Goal: Entertainment & Leisure: Consume media (video, audio)

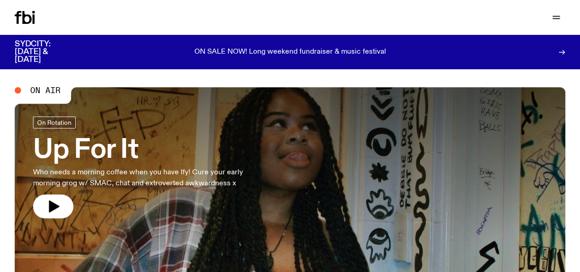
click at [0, 0] on link "Schedule" at bounding box center [0, 0] width 0 height 0
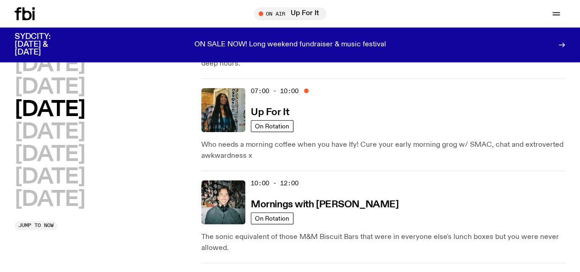
scroll to position [81, 0]
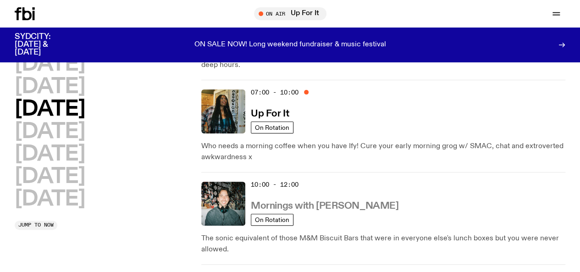
click at [306, 201] on h3 "Mornings with [PERSON_NAME]" at bounding box center [325, 206] width 148 height 10
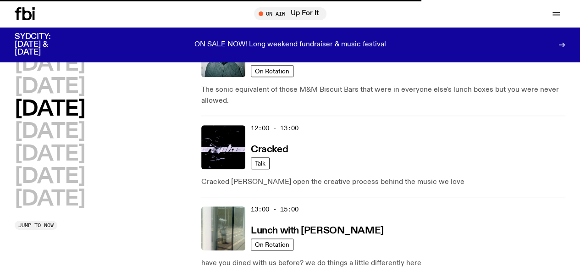
scroll to position [230, 0]
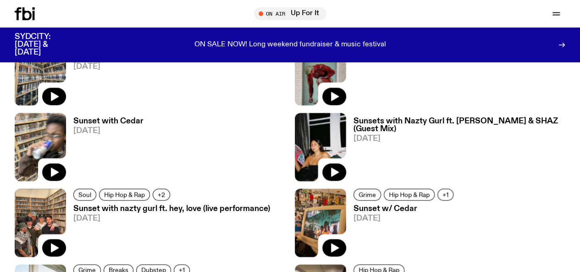
scroll to position [609, 0]
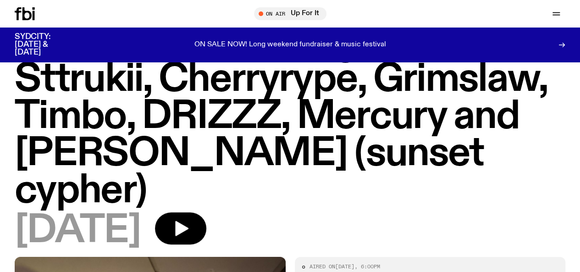
scroll to position [45, 0]
